Goal: Task Accomplishment & Management: Use online tool/utility

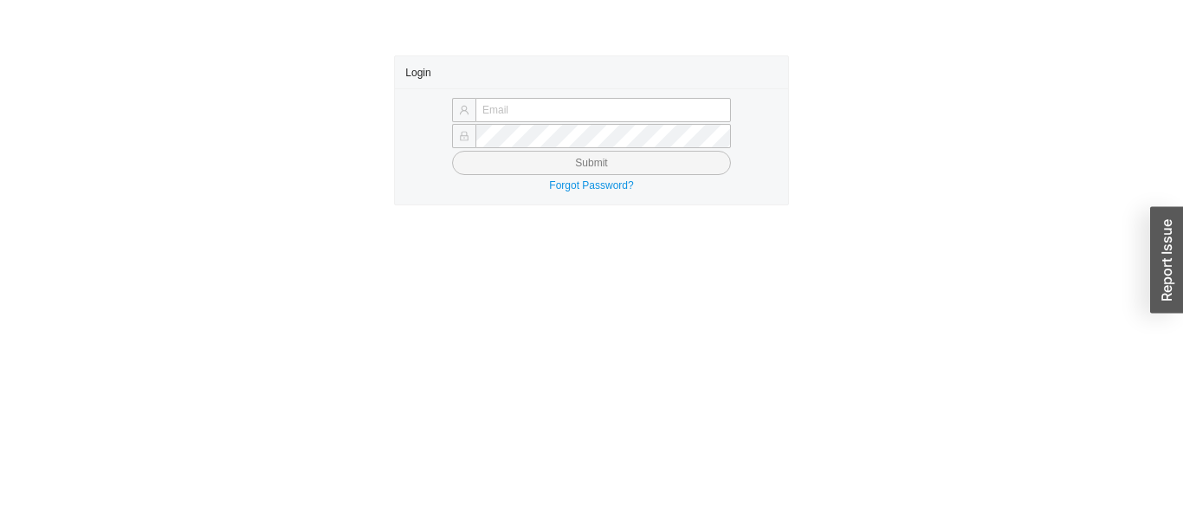
type input "[PERSON_NAME][EMAIL_ADDRESS][DOMAIN_NAME]"
click at [452, 151] on button "Submit" at bounding box center [591, 163] width 279 height 24
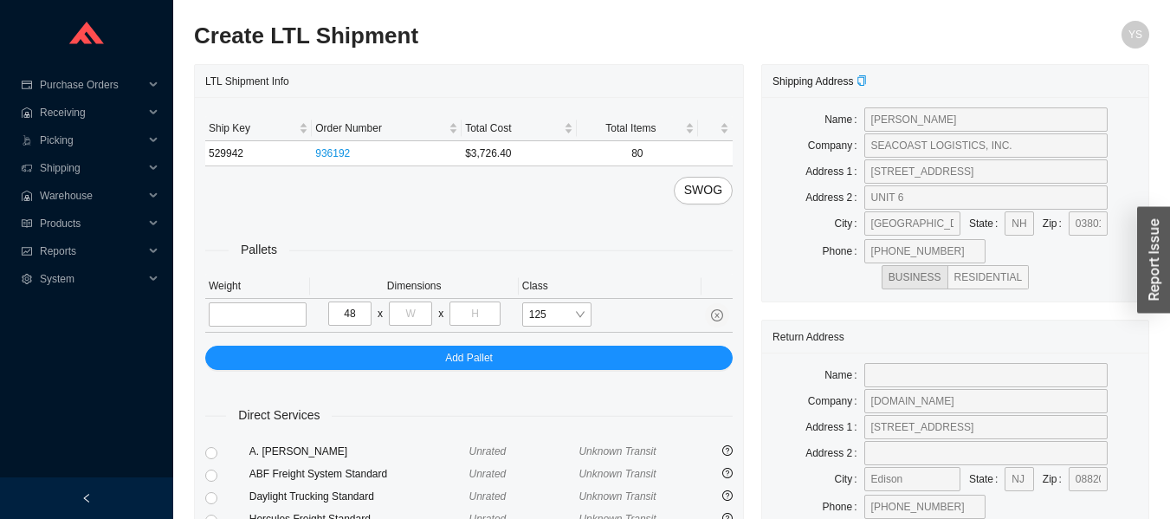
type input "48"
type input "40"
type input "48"
click at [291, 309] on input "tel" at bounding box center [258, 314] width 98 height 24
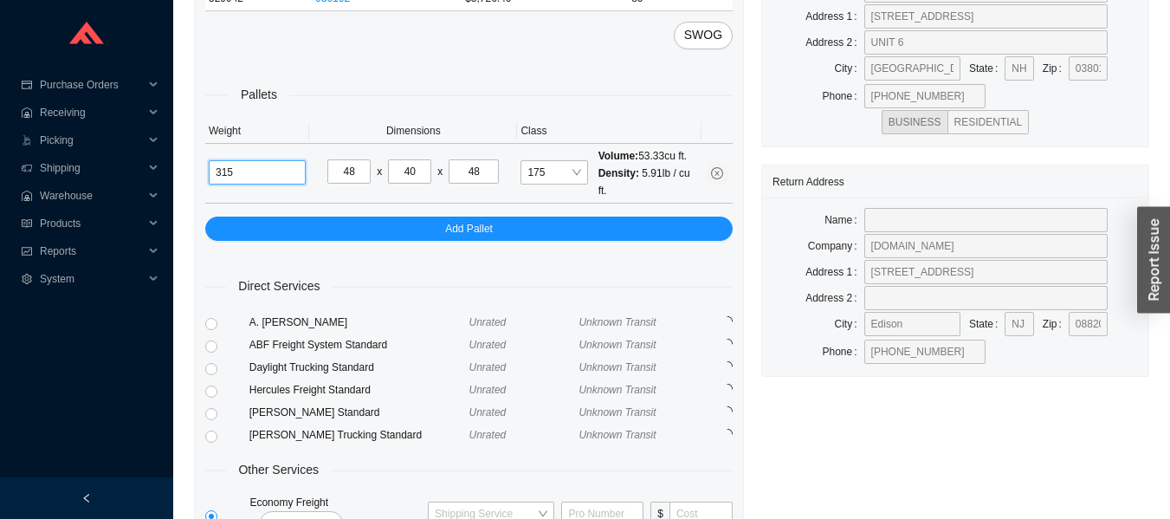
scroll to position [170, 0]
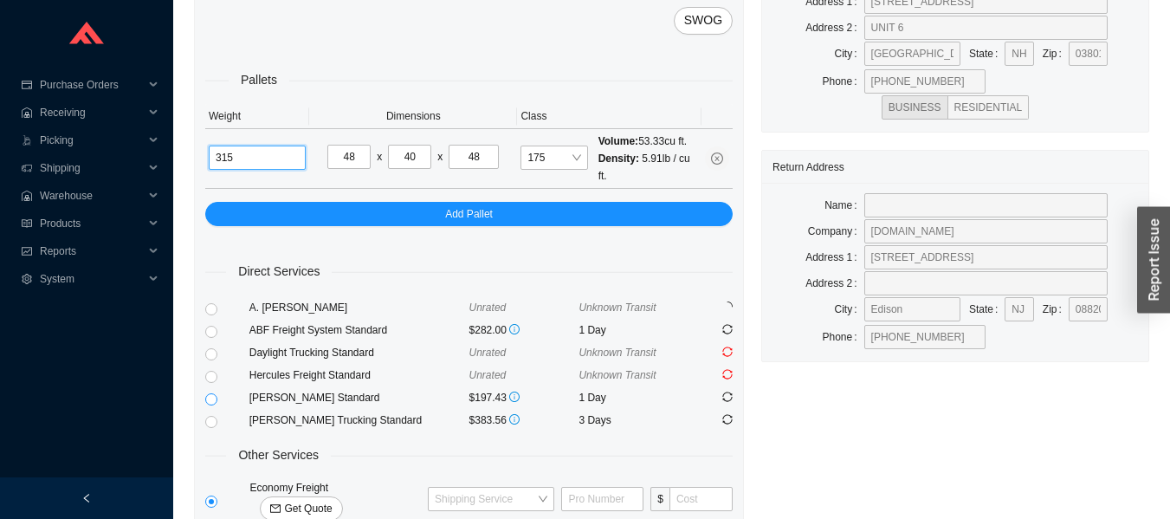
type input "315"
click at [213, 399] on input "radio" at bounding box center [211, 399] width 12 height 12
radio input "true"
checkbox input "true"
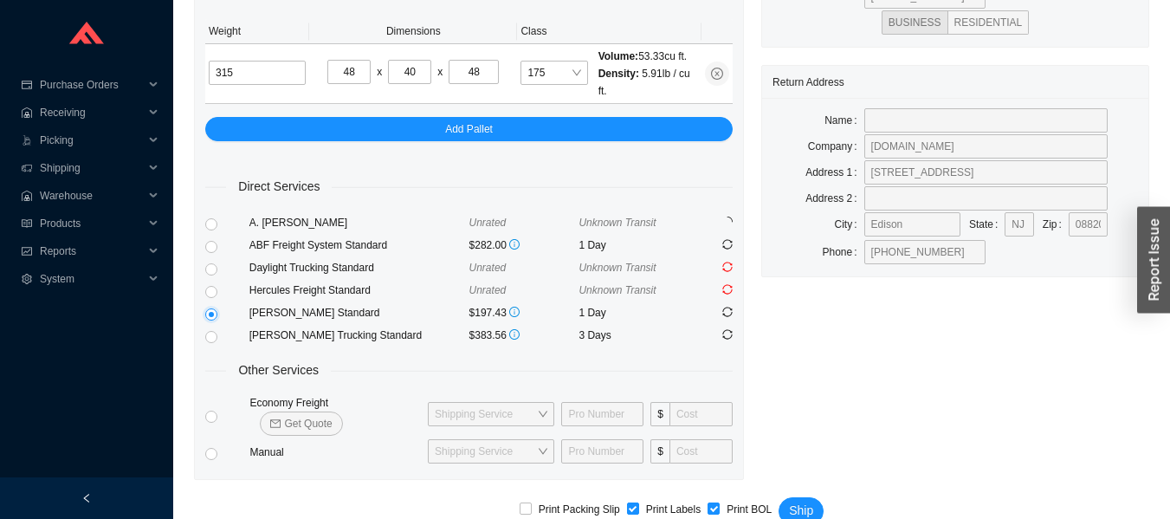
scroll to position [262, 0]
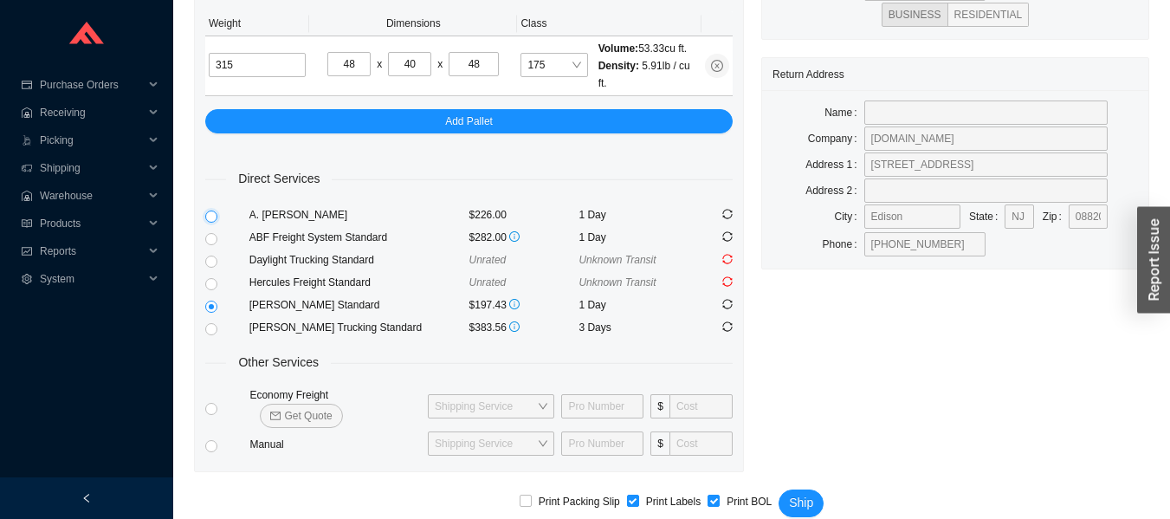
click at [211, 212] on input "radio" at bounding box center [211, 217] width 12 height 12
radio input "true"
click at [807, 489] on button "Ship" at bounding box center [801, 503] width 45 height 28
